Goal: Obtain resource: Obtain resource

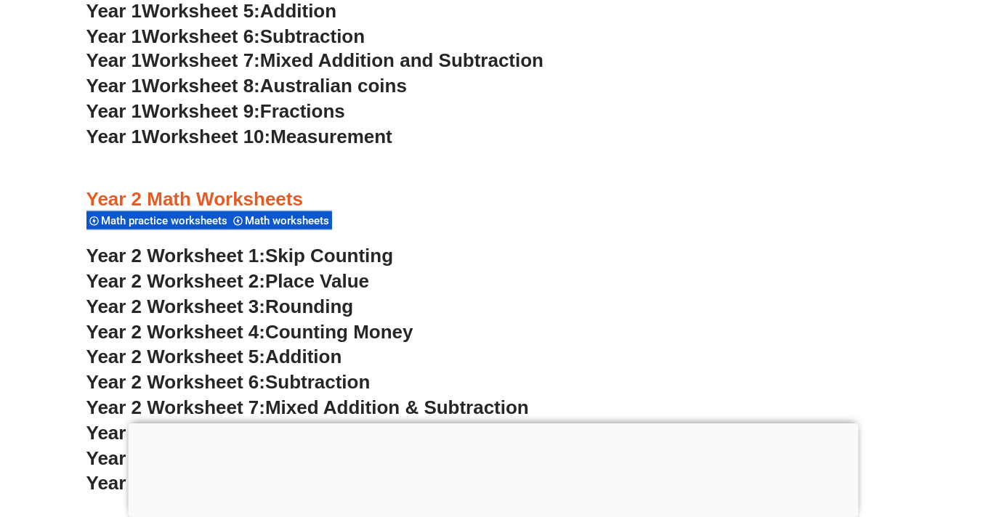
click at [498, 424] on div at bounding box center [493, 424] width 730 height 0
click at [491, 427] on div at bounding box center [493, 427] width 730 height 0
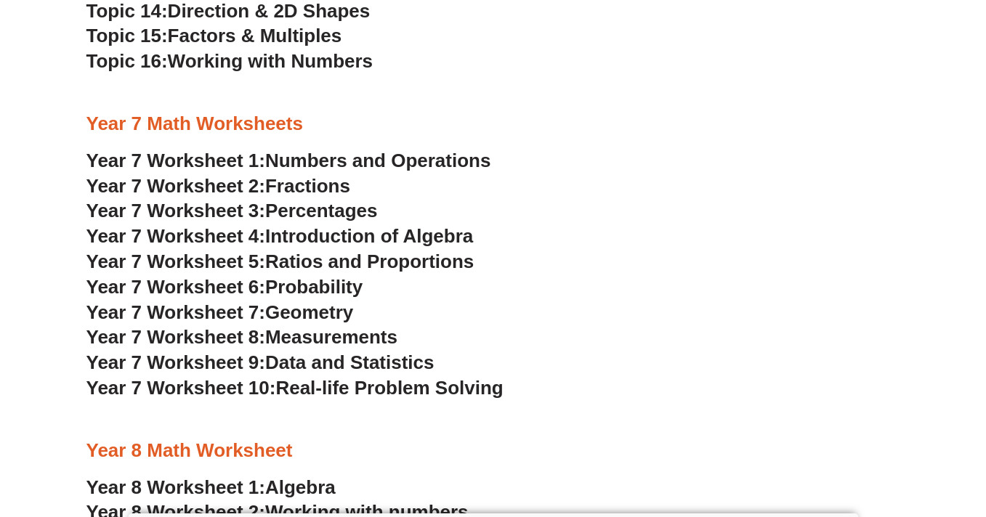
scroll to position [4343, 0]
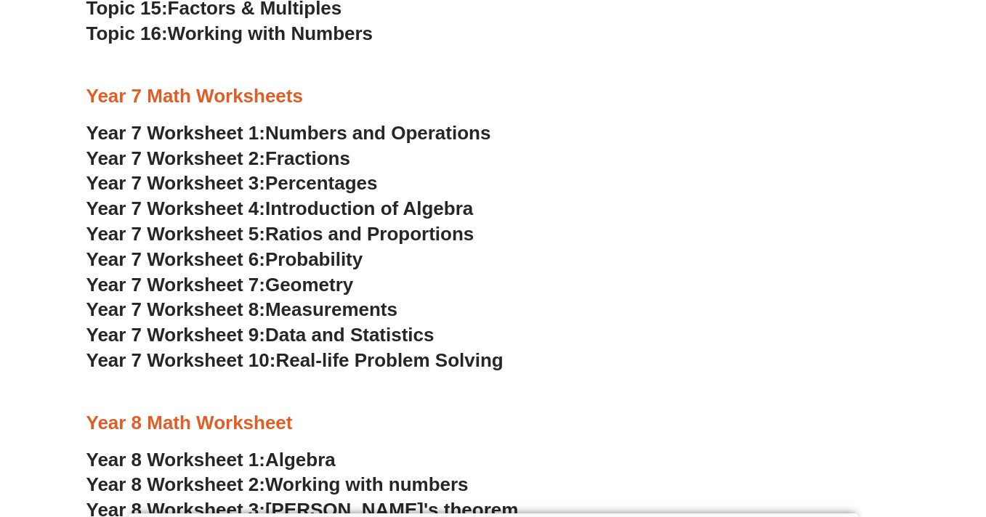
click at [339, 332] on span "Data and Statistics" at bounding box center [349, 335] width 169 height 22
click at [312, 124] on span "Numbers and Operations" at bounding box center [377, 133] width 225 height 22
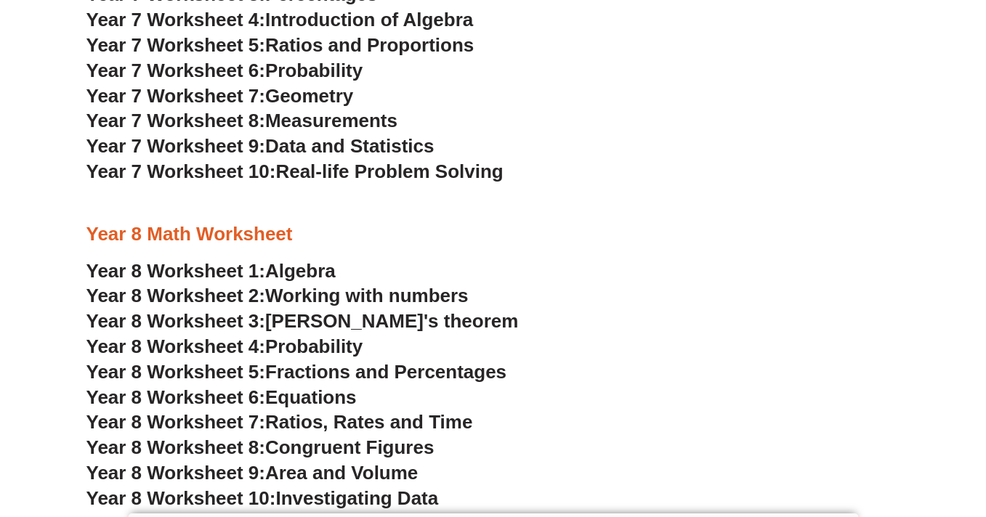
scroll to position [4536, 0]
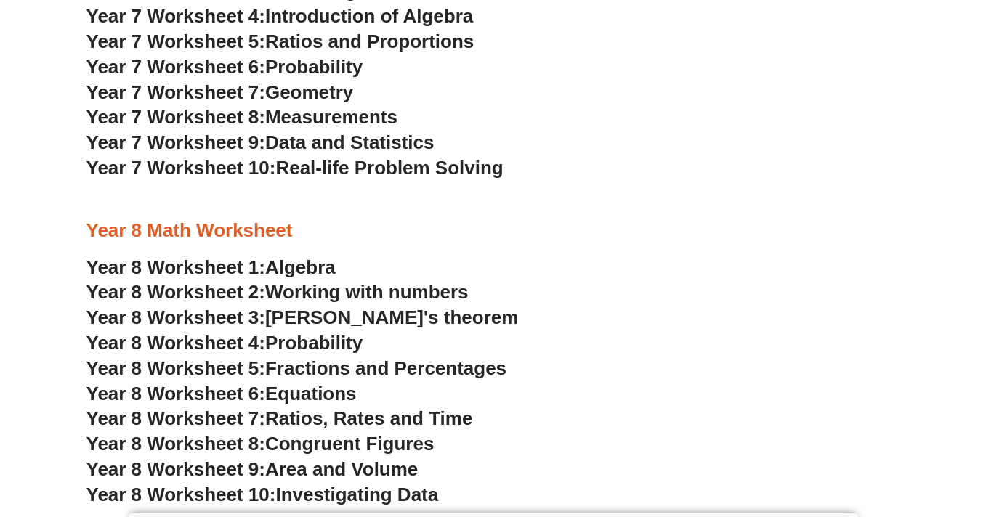
click at [347, 339] on span "Probability" at bounding box center [313, 343] width 97 height 22
click at [310, 70] on span "Probability" at bounding box center [313, 67] width 97 height 22
click at [326, 418] on span "Ratios, Rates and Time" at bounding box center [368, 419] width 207 height 22
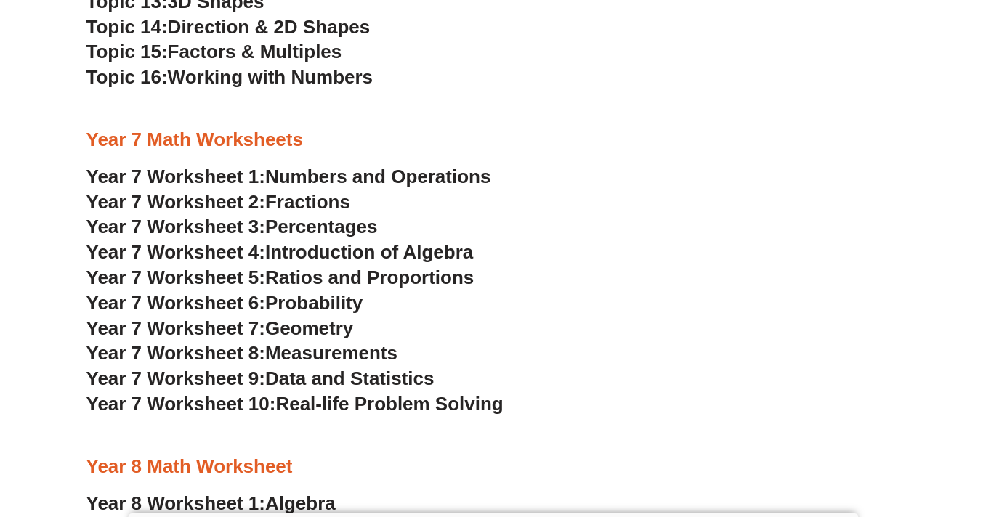
scroll to position [4293, 0]
